Goal: Find specific page/section: Find specific page/section

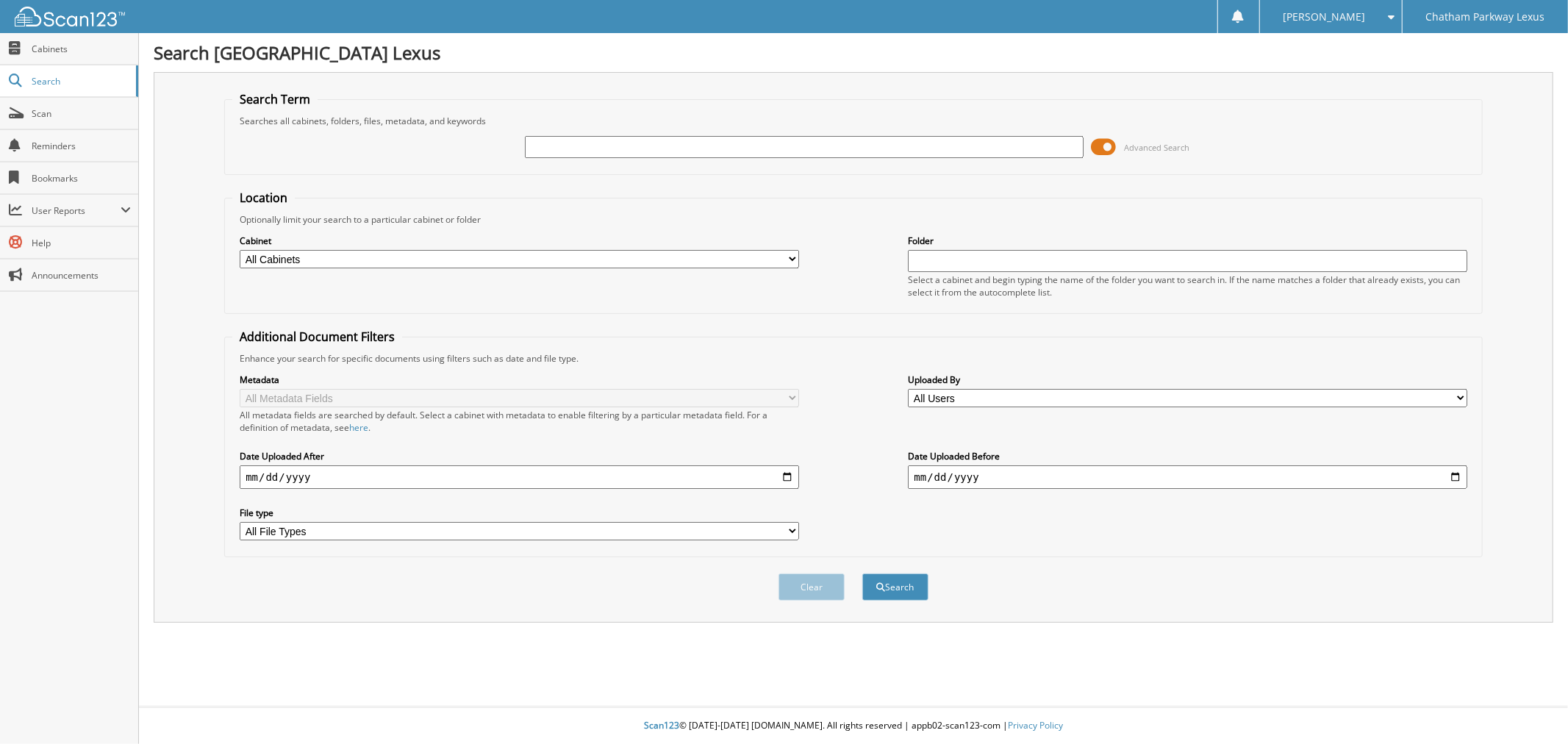
click at [556, 145] on input "text" at bounding box center [804, 147] width 559 height 22
type input "l25741"
click at [863, 573] on button "Search" at bounding box center [896, 587] width 67 height 27
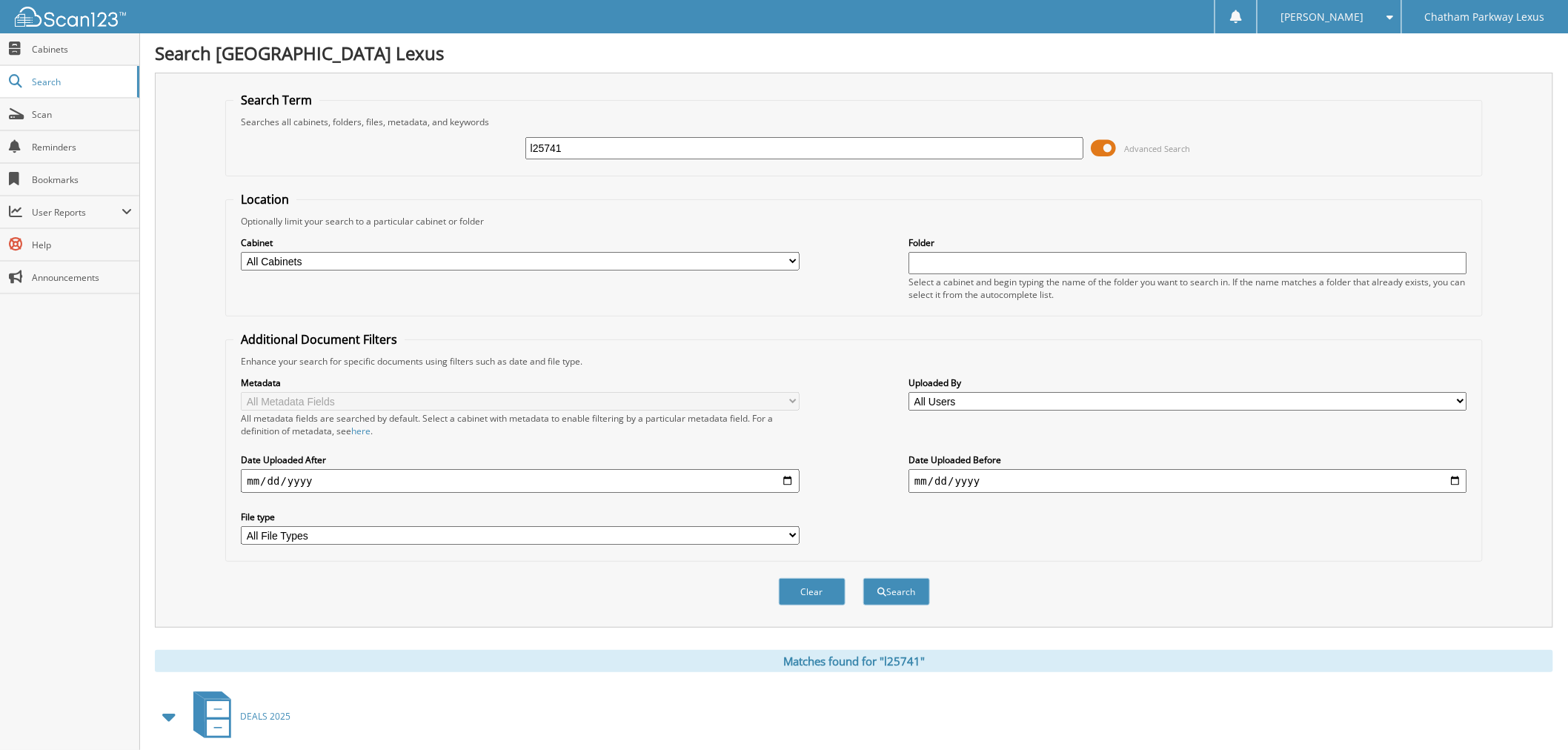
click at [1104, 143] on span at bounding box center [1103, 148] width 25 height 23
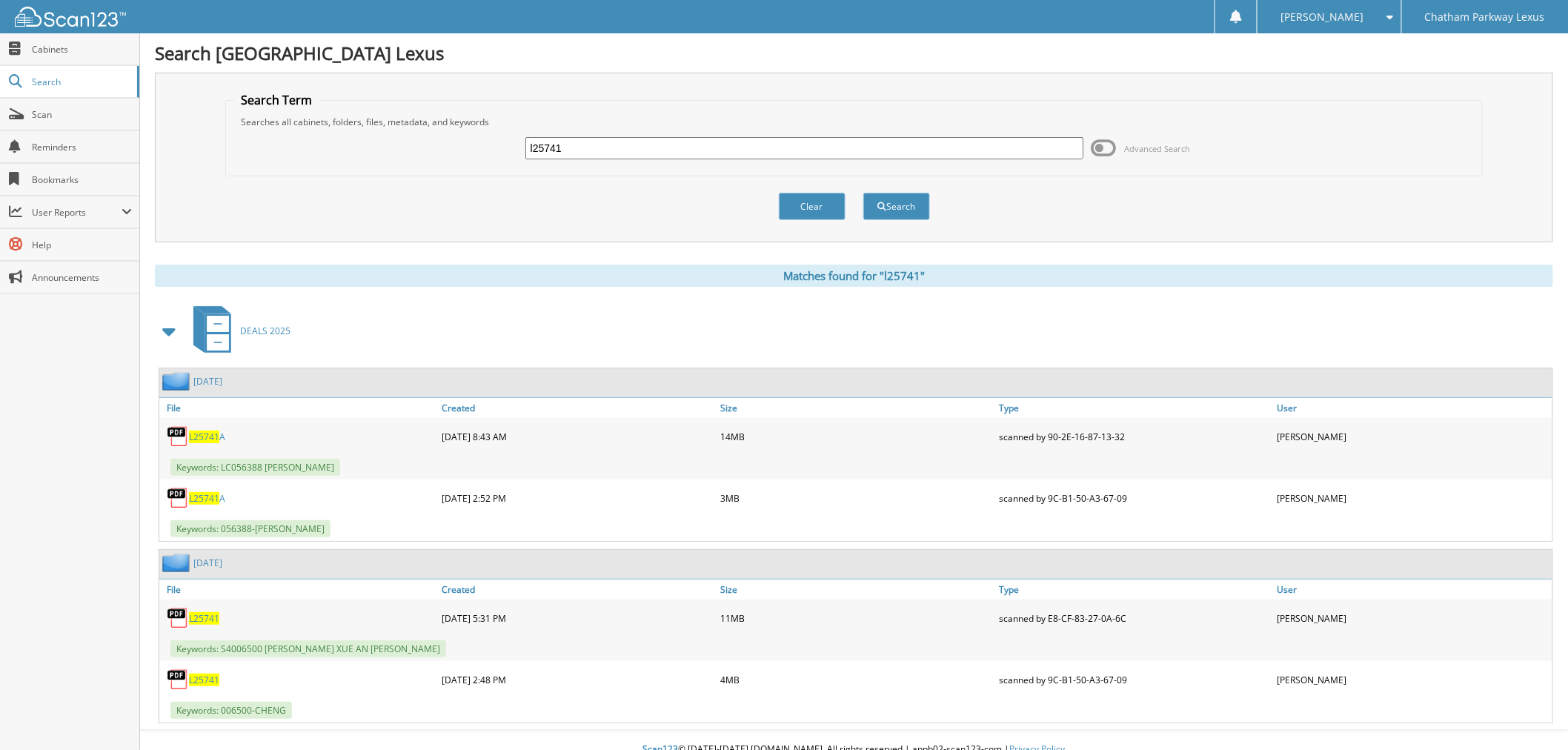
scroll to position [12, 0]
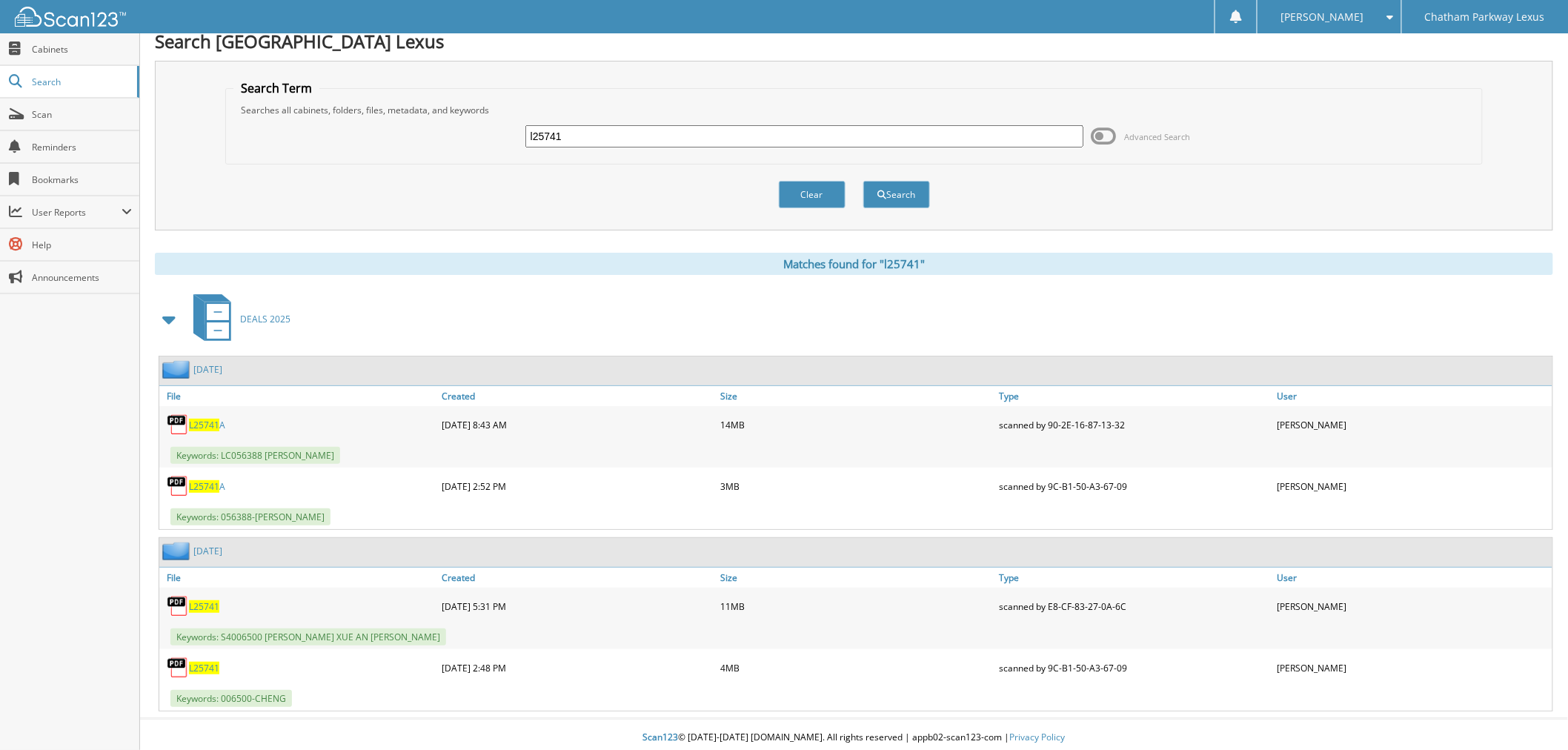
click at [211, 602] on span "L25741" at bounding box center [204, 607] width 30 height 13
